Goal: Information Seeking & Learning: Check status

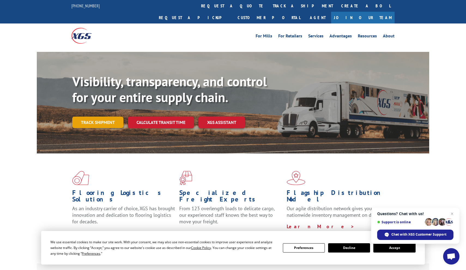
click at [112, 116] on link "Track shipment" at bounding box center [97, 121] width 51 height 11
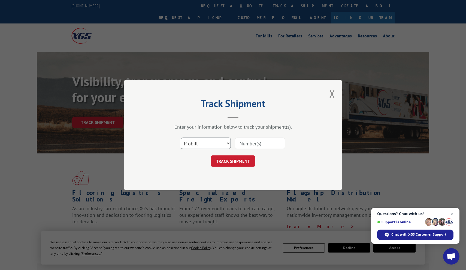
select select "bol"
click at [257, 144] on input at bounding box center [260, 142] width 50 height 11
paste input "6082582"
type input "6082582"
click at [242, 160] on button "TRACK SHIPMENT" at bounding box center [233, 160] width 45 height 11
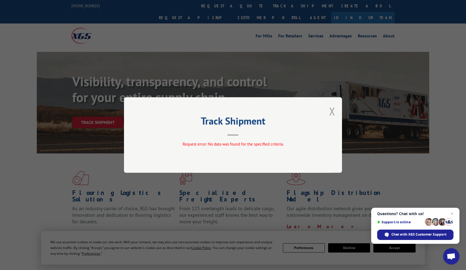
click at [330, 110] on button "Close modal" at bounding box center [332, 111] width 6 height 14
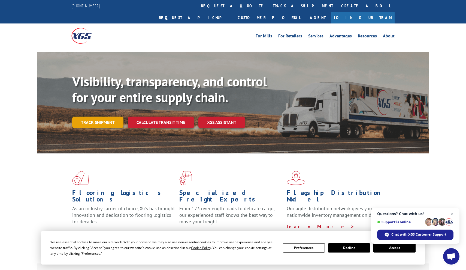
click at [118, 116] on link "Track shipment" at bounding box center [97, 121] width 51 height 11
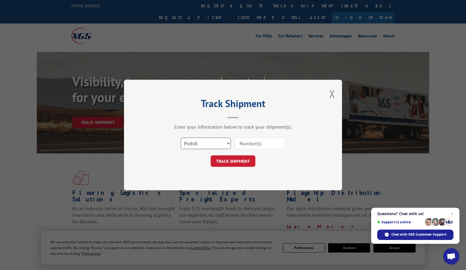
select select "bol"
click at [268, 143] on input at bounding box center [260, 142] width 50 height 11
paste input "6082582"
type input "6082582"
click at [249, 157] on button "TRACK SHIPMENT" at bounding box center [233, 160] width 45 height 11
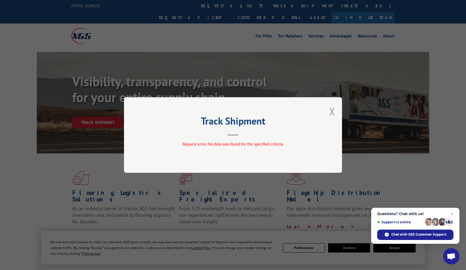
click at [335, 114] on button "Close modal" at bounding box center [332, 111] width 6 height 14
